Goal: Information Seeking & Learning: Compare options

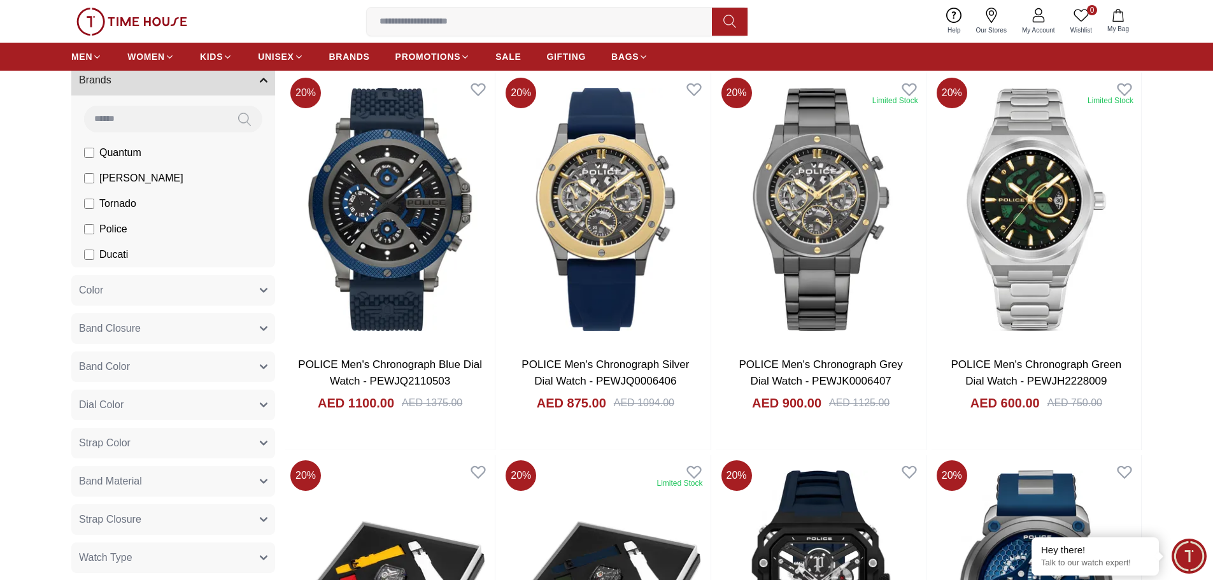
scroll to position [64, 0]
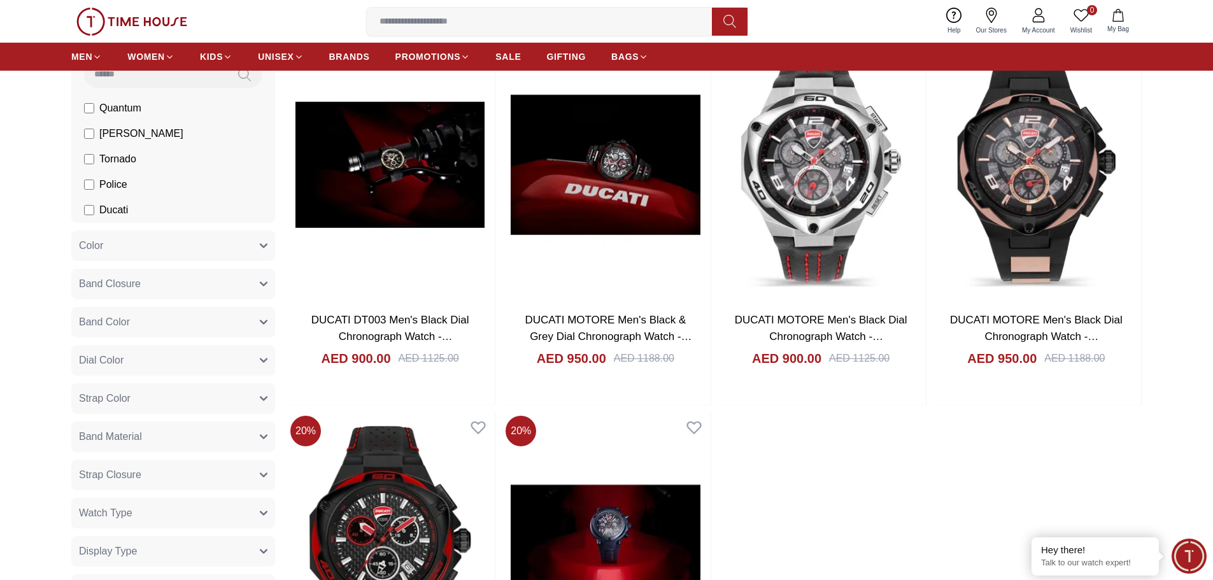
scroll to position [64, 0]
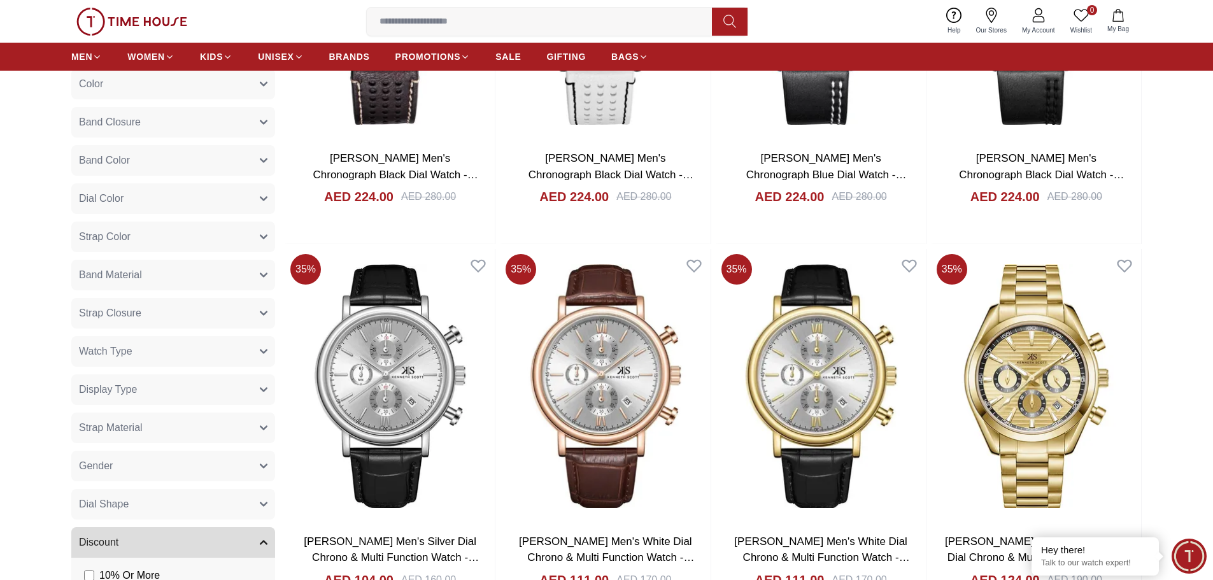
scroll to position [127, 0]
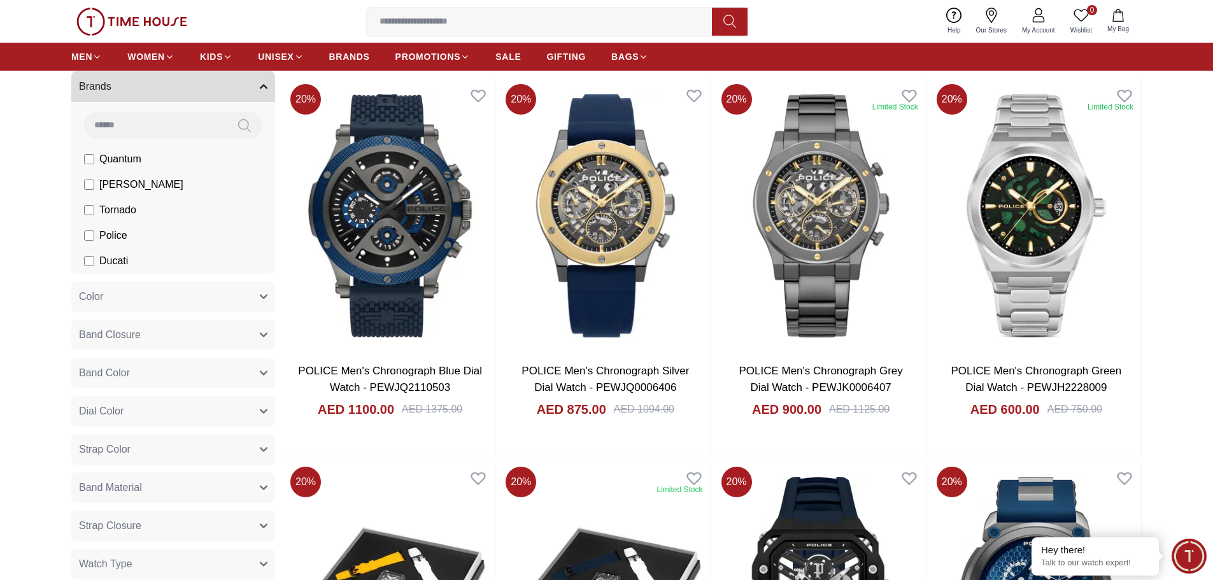
scroll to position [127, 0]
